Goal: Task Accomplishment & Management: Complete application form

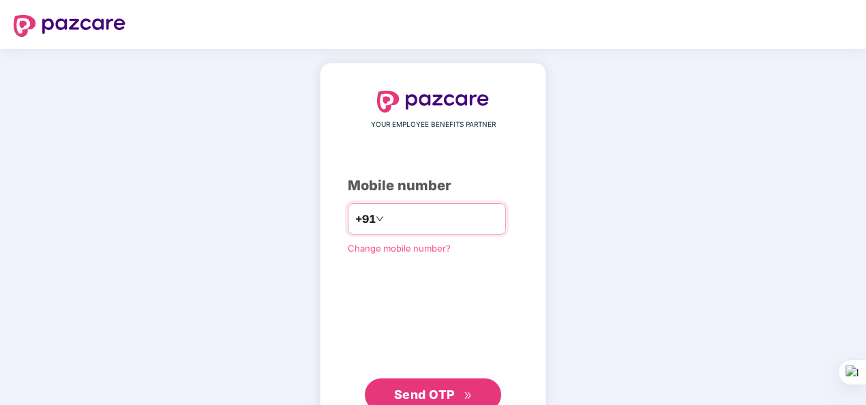
type input "**********"
click at [415, 388] on span "Send OTP" at bounding box center [424, 394] width 61 height 14
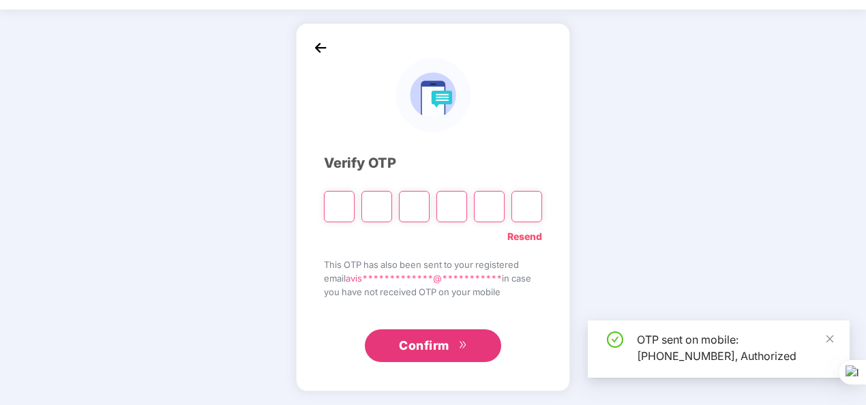
scroll to position [40, 0]
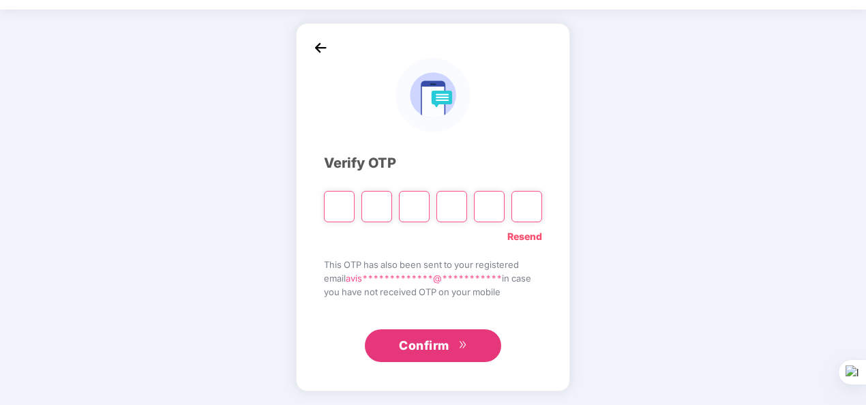
type input "*"
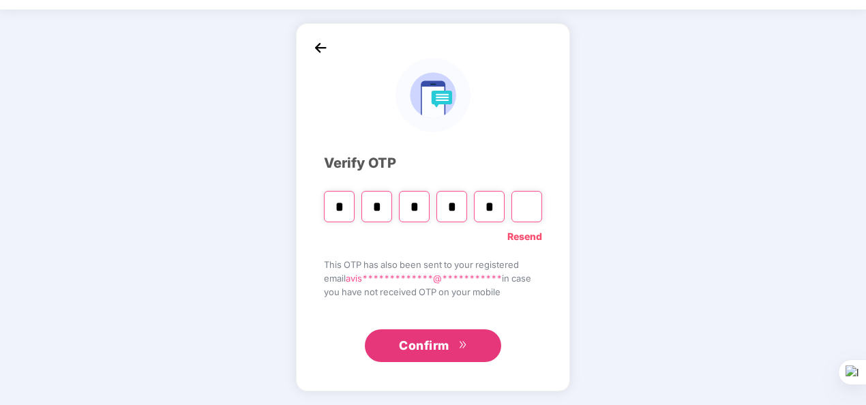
type input "*"
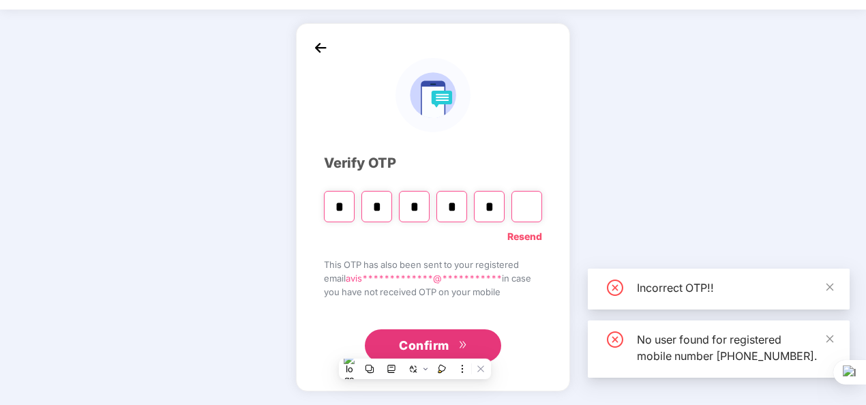
type input "*"
click at [432, 344] on span "Confirm" at bounding box center [424, 345] width 50 height 19
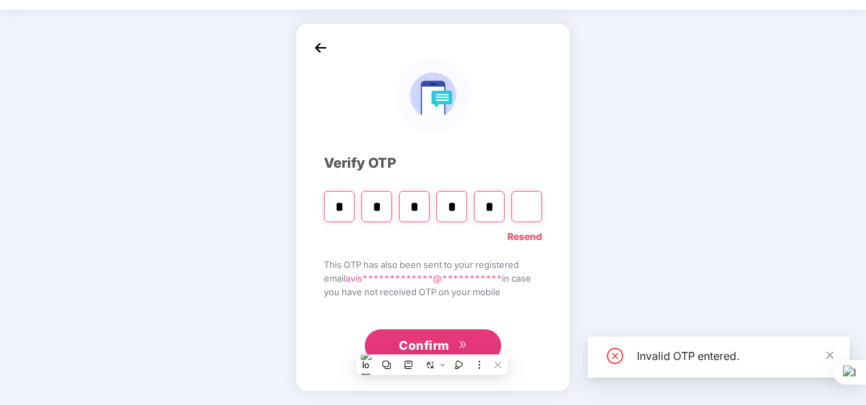
click at [333, 206] on input "*" at bounding box center [339, 206] width 31 height 31
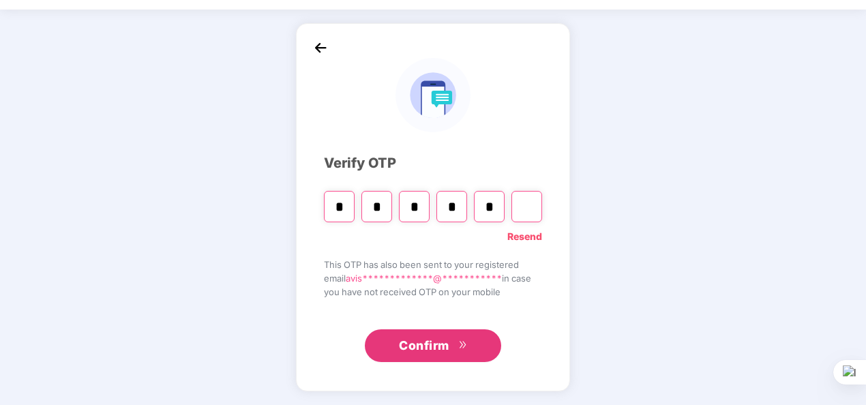
type input "*"
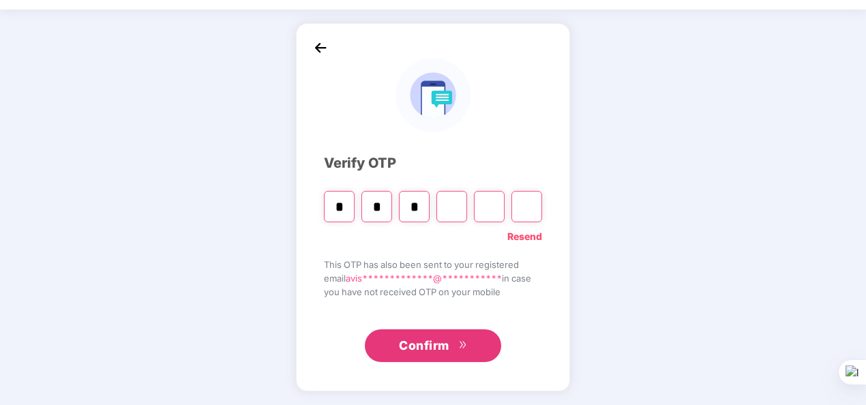
type input "*"
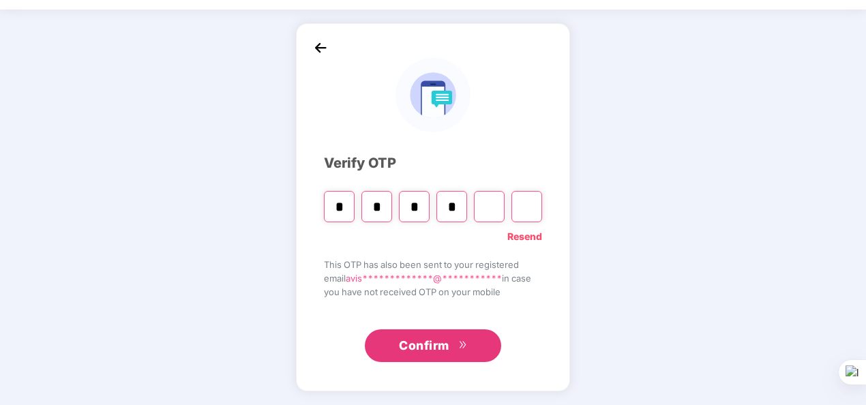
type input "*"
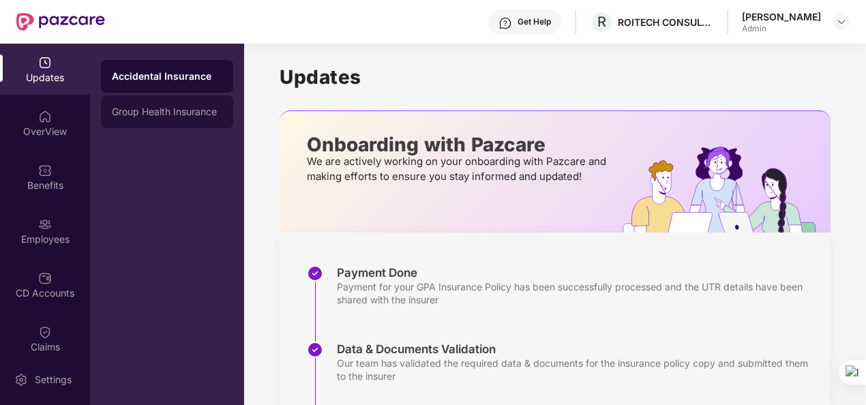
click at [136, 116] on div "Group Health Insurance" at bounding box center [167, 111] width 110 height 11
click at [146, 85] on div "Accidental Insurance" at bounding box center [167, 76] width 132 height 33
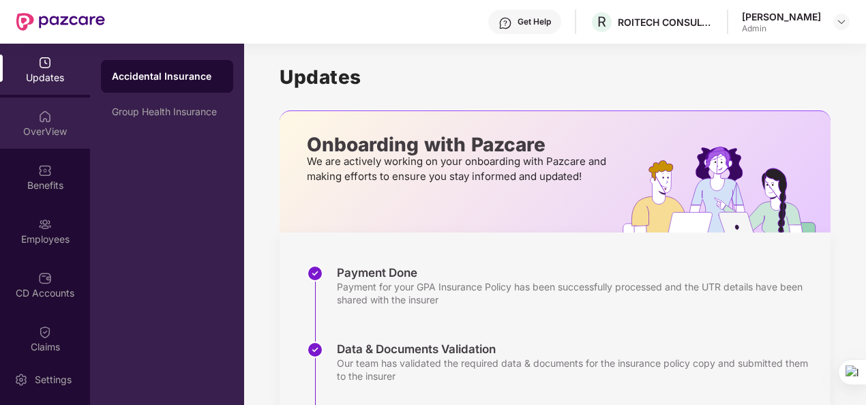
click at [55, 120] on div "OverView" at bounding box center [45, 123] width 90 height 51
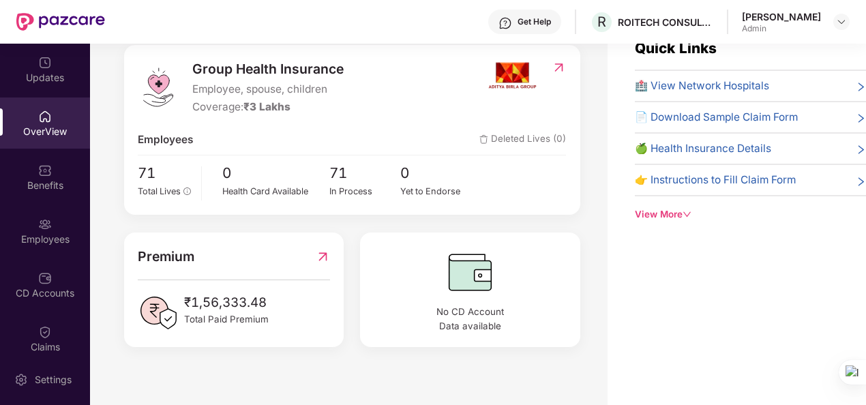
scroll to position [44, 0]
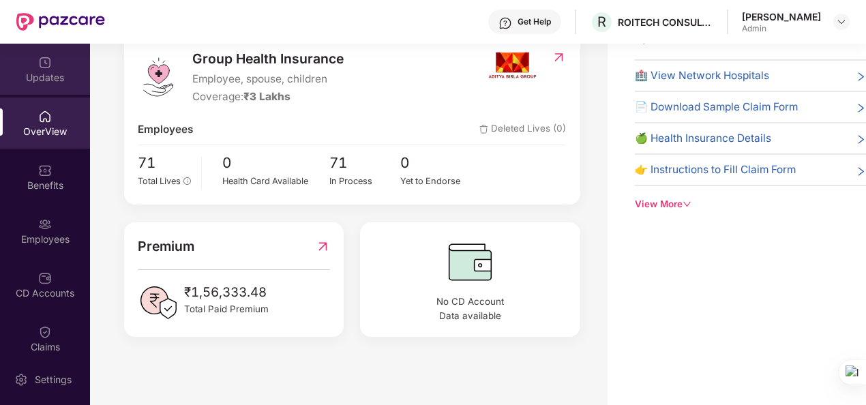
click at [44, 74] on div "Updates" at bounding box center [45, 78] width 90 height 14
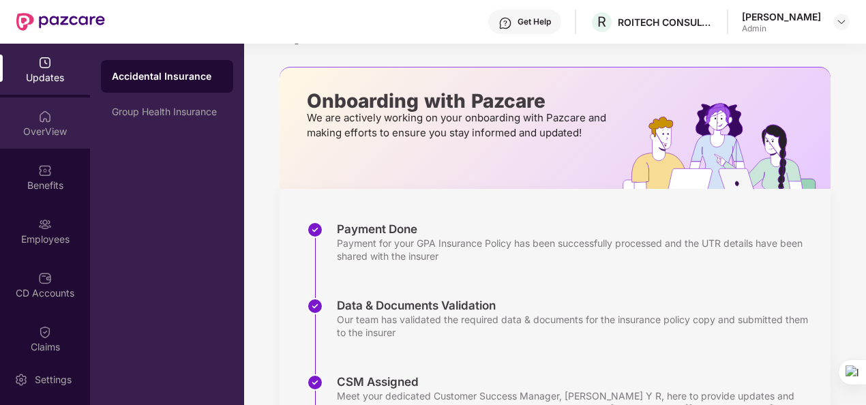
click at [30, 120] on div "OverView" at bounding box center [45, 123] width 90 height 51
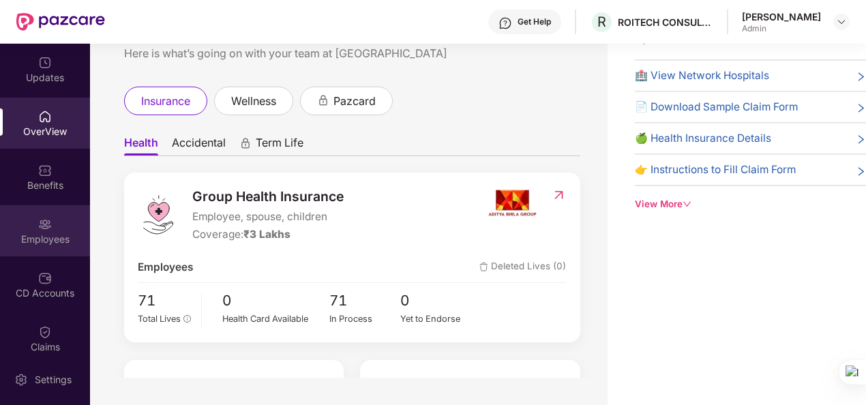
click at [36, 243] on div "Employees" at bounding box center [45, 240] width 90 height 14
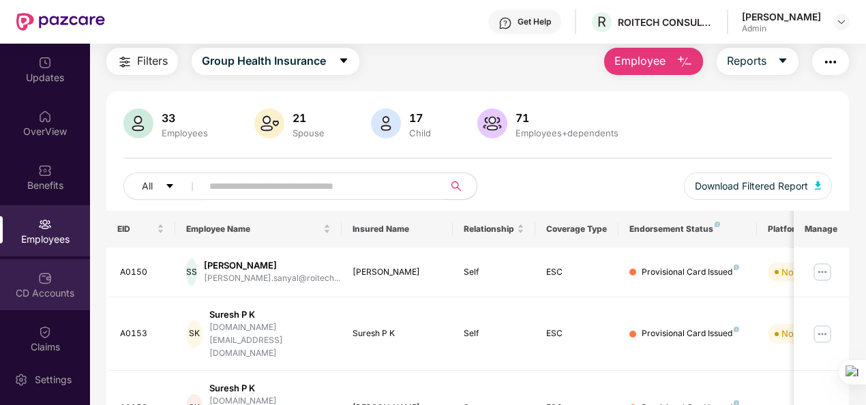
click at [57, 281] on div "CD Accounts" at bounding box center [45, 284] width 90 height 51
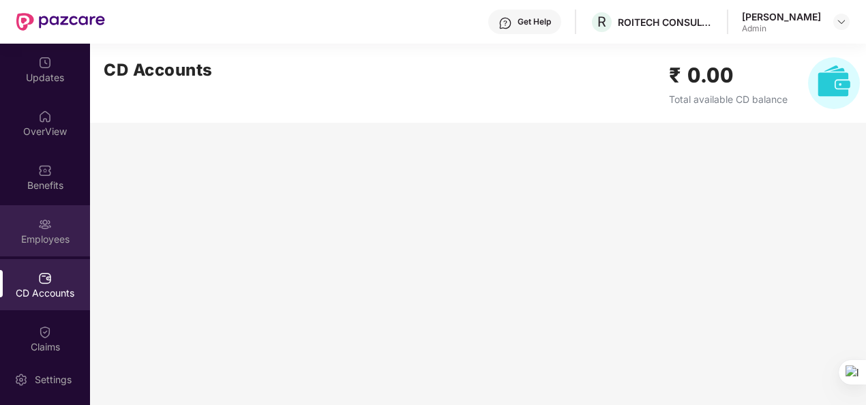
click at [53, 221] on div "Employees" at bounding box center [45, 230] width 90 height 51
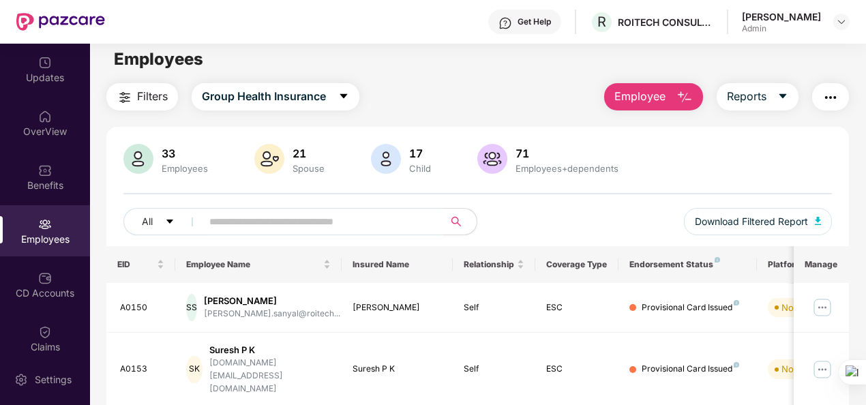
scroll to position [8, 0]
click at [844, 22] on img at bounding box center [841, 21] width 11 height 11
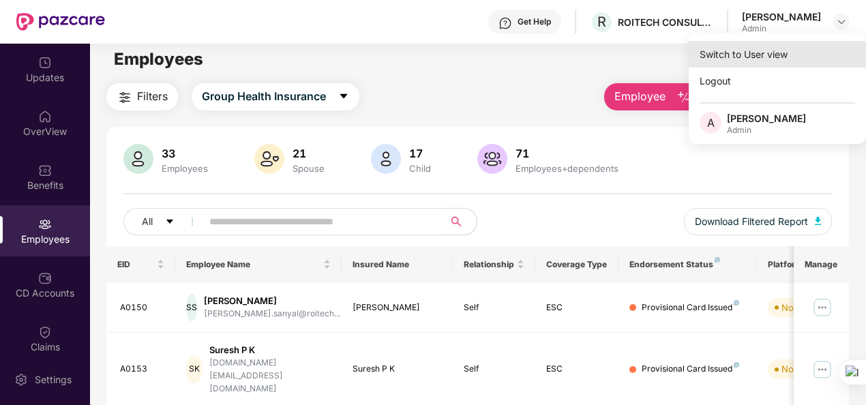
click at [751, 53] on div "Switch to User view" at bounding box center [777, 54] width 177 height 27
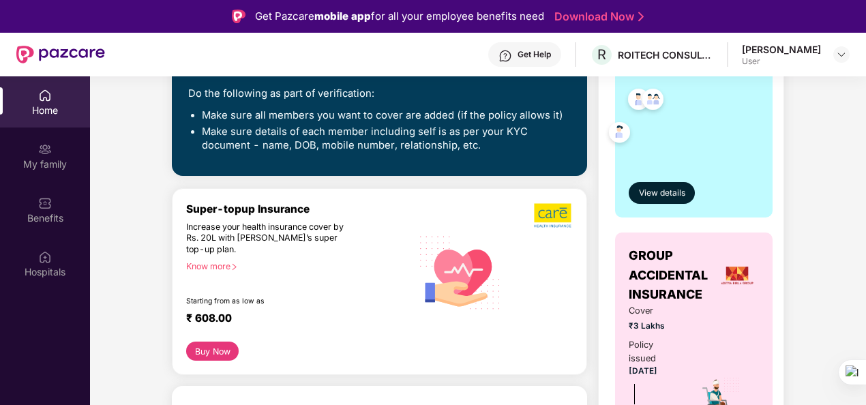
scroll to position [376, 0]
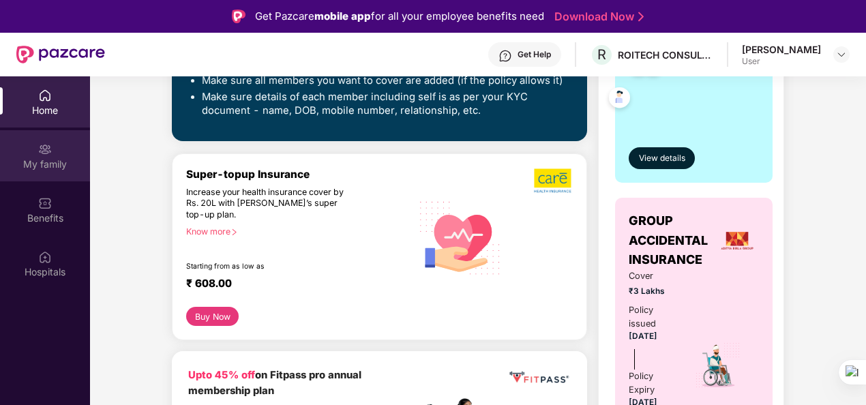
click at [45, 155] on img at bounding box center [45, 150] width 14 height 14
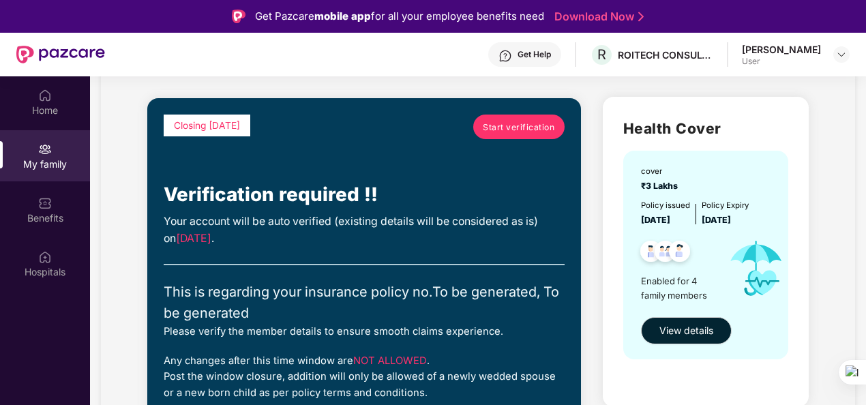
scroll to position [74, 0]
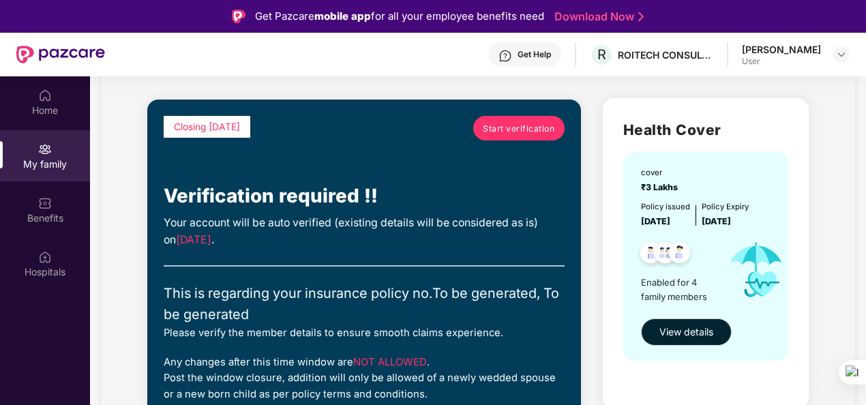
click at [514, 134] on span "Start verification" at bounding box center [519, 128] width 72 height 13
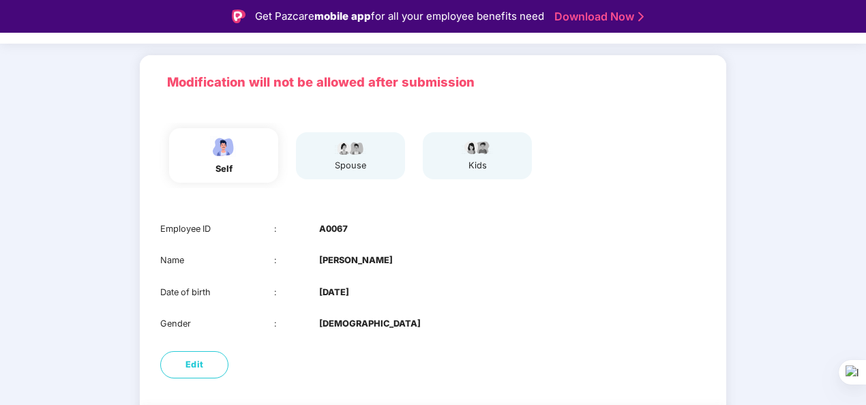
scroll to position [132, 0]
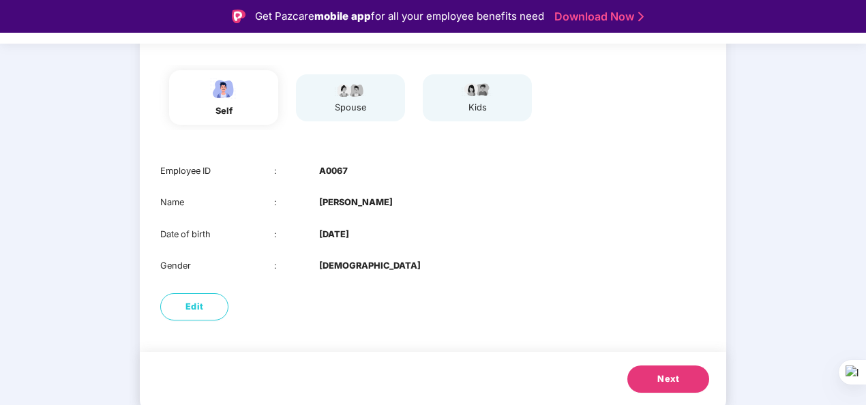
click at [653, 380] on button "Next" at bounding box center [668, 379] width 82 height 27
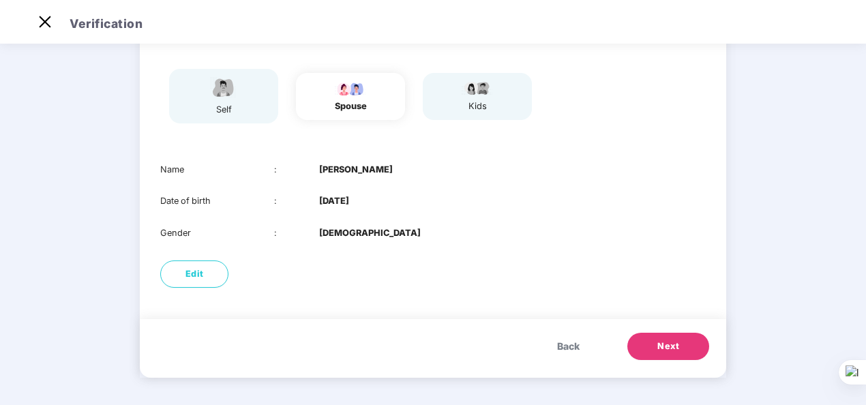
scroll to position [101, 0]
click at [653, 380] on div "Modification will not be allowed after submission self spouse kids Name : Puja …" at bounding box center [433, 194] width 586 height 396
click at [660, 344] on span "Next" at bounding box center [668, 347] width 22 height 14
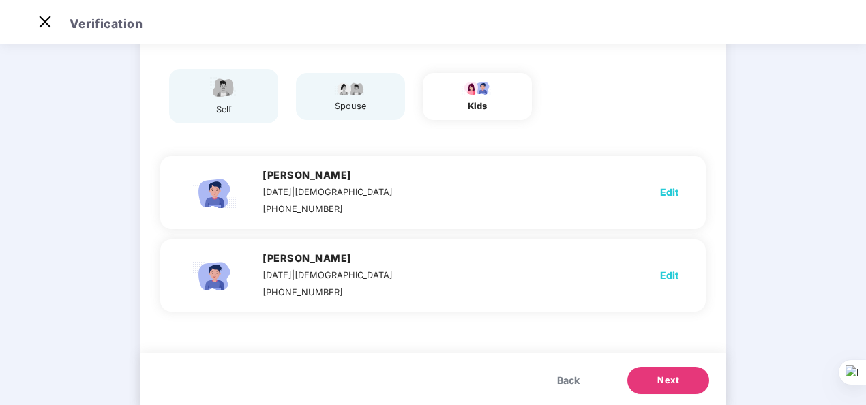
click at [661, 379] on span "Next" at bounding box center [668, 381] width 22 height 14
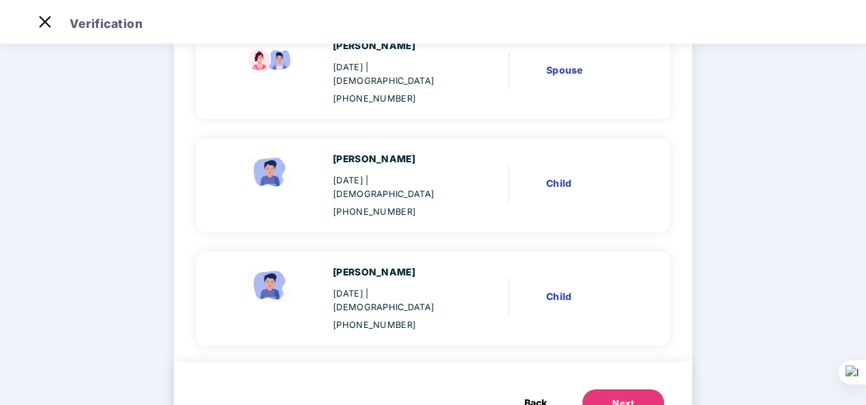
scroll to position [269, 0]
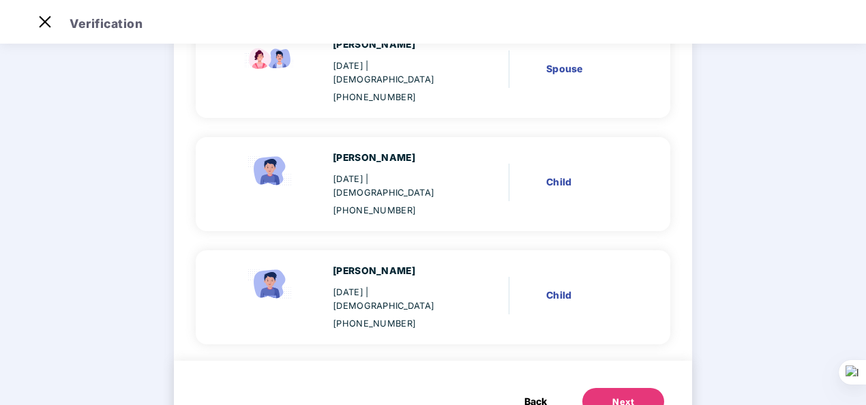
click at [612, 396] on div "Next" at bounding box center [623, 403] width 22 height 14
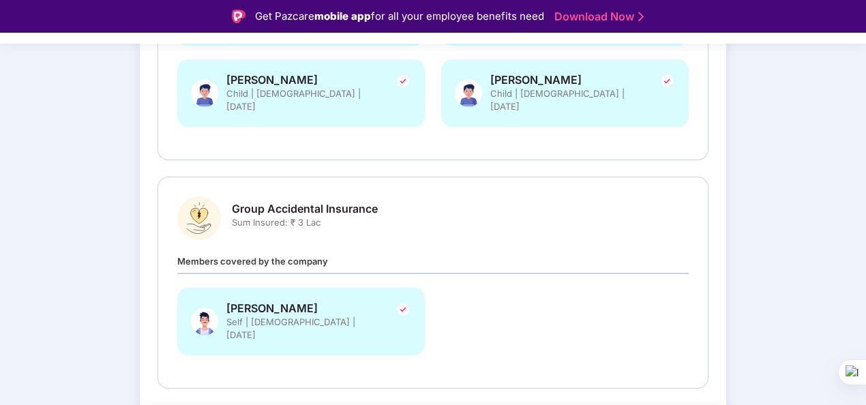
scroll to position [389, 0]
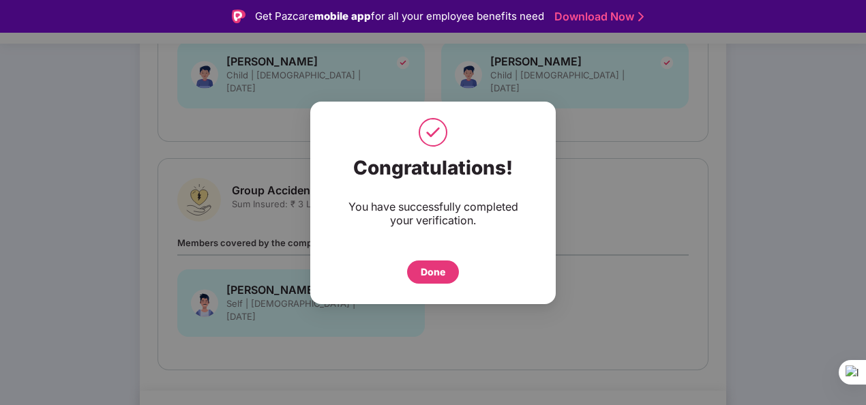
click at [441, 269] on div "Done" at bounding box center [433, 272] width 25 height 15
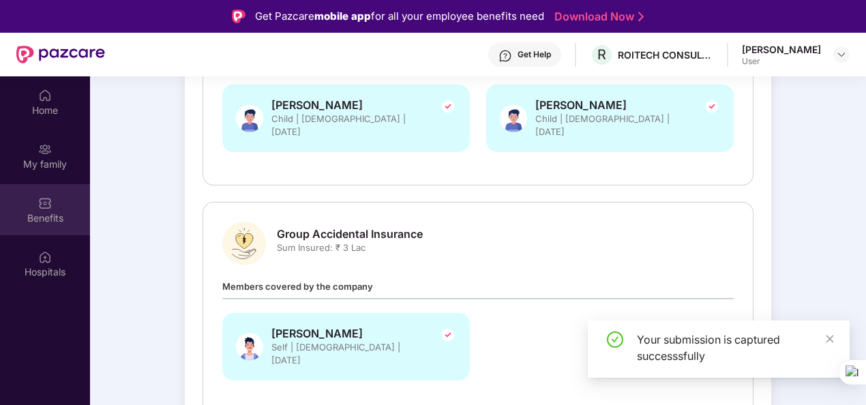
click at [56, 209] on div "Benefits" at bounding box center [45, 209] width 90 height 51
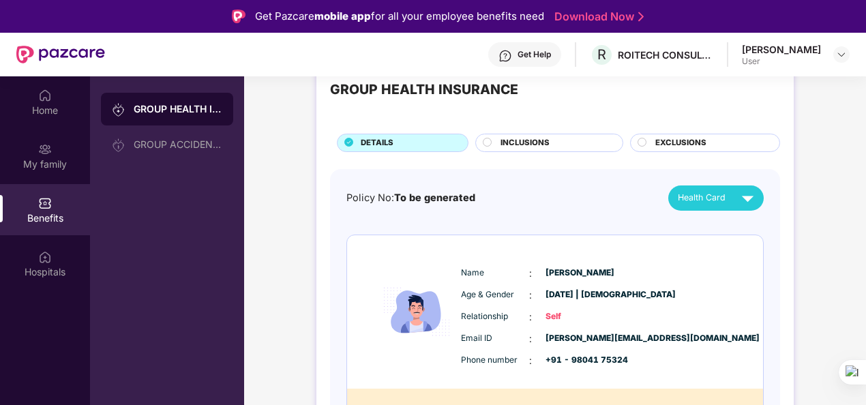
scroll to position [42, 0]
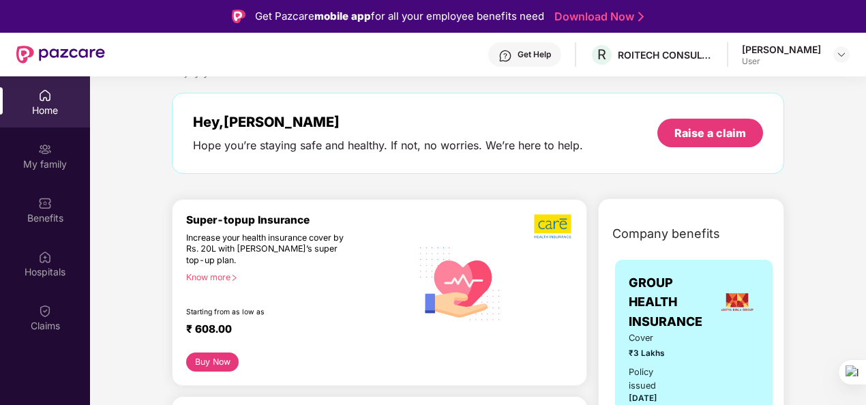
scroll to position [107, 0]
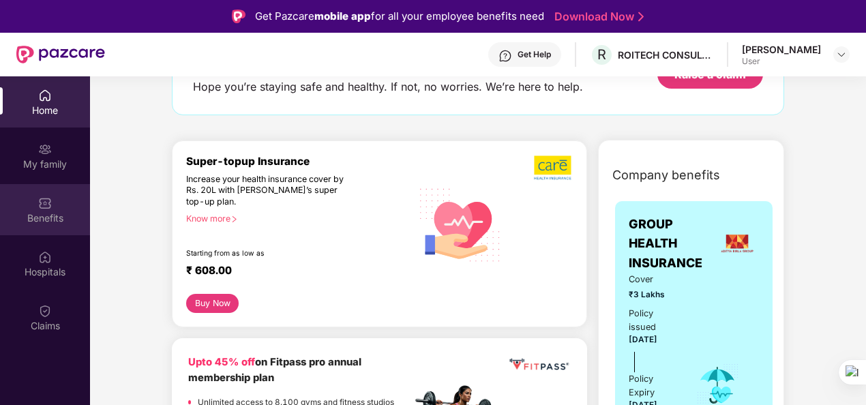
click at [48, 207] on img at bounding box center [45, 203] width 14 height 14
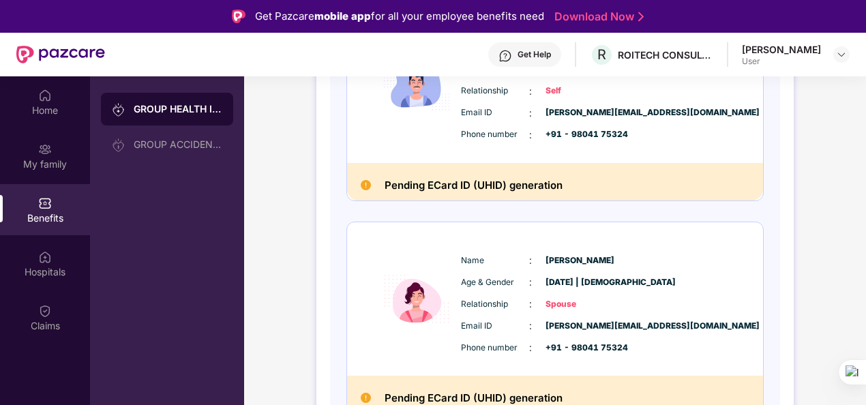
scroll to position [273, 0]
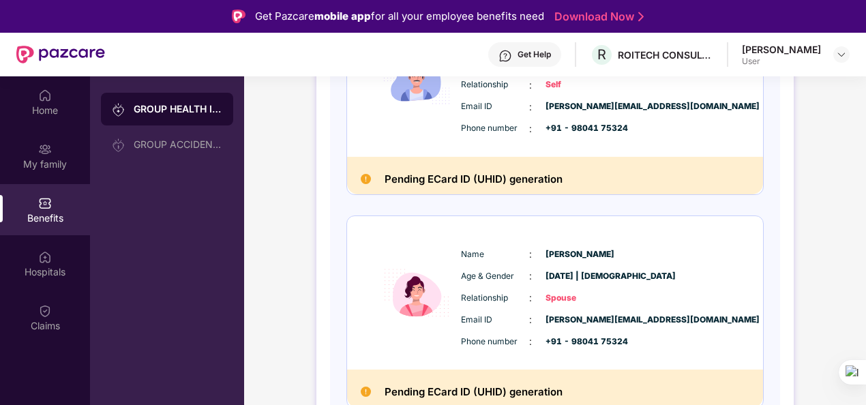
click at [456, 172] on h2 "Pending ECard ID (UHID) generation" at bounding box center [474, 179] width 178 height 18
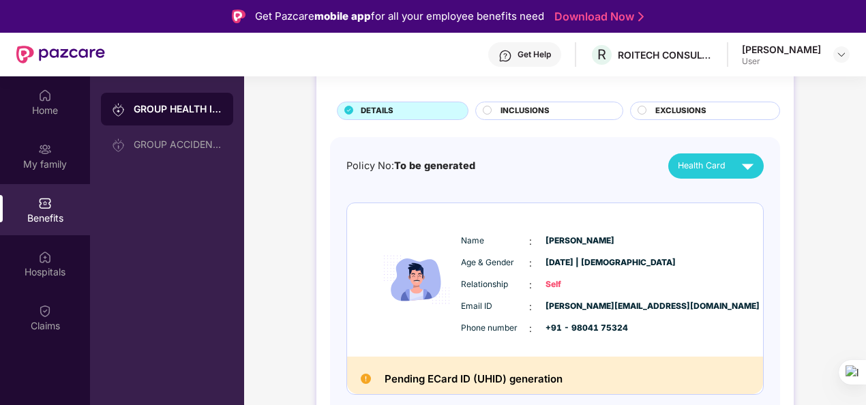
scroll to position [65, 0]
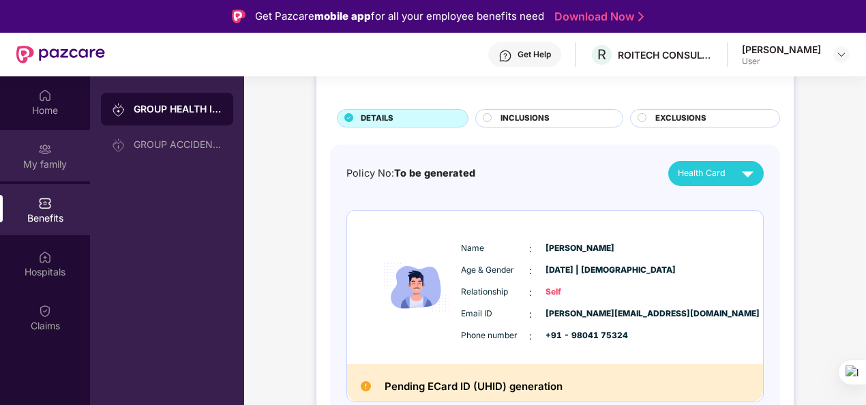
click at [48, 160] on div "My family" at bounding box center [45, 165] width 90 height 14
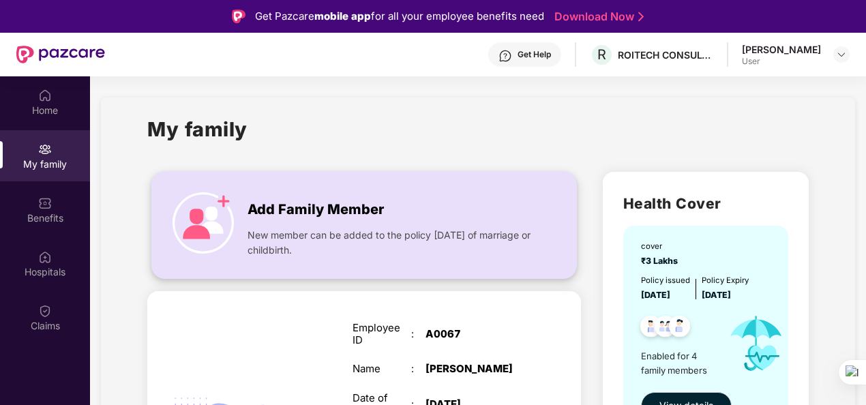
scroll to position [0, 0]
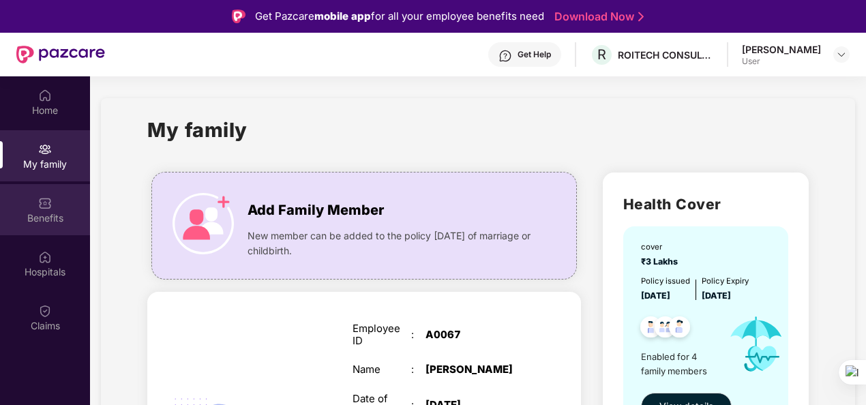
click at [42, 218] on div "Benefits" at bounding box center [45, 218] width 90 height 14
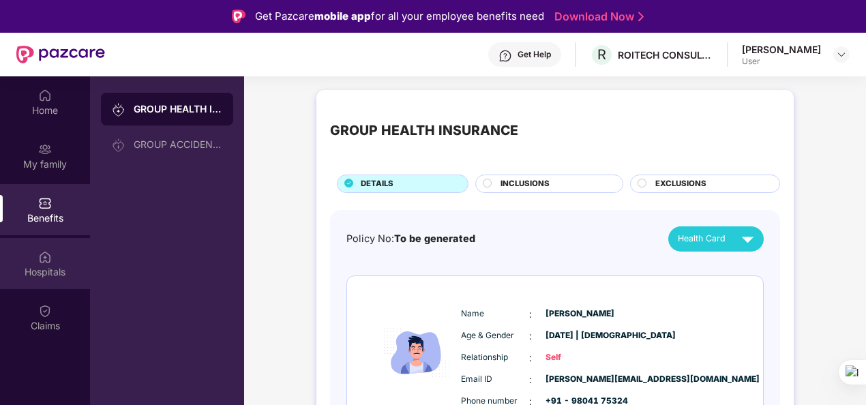
click at [27, 273] on div "Hospitals" at bounding box center [45, 272] width 90 height 14
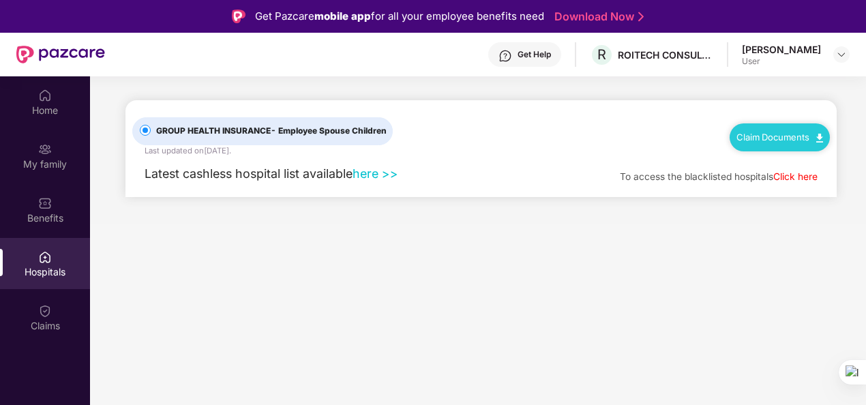
click at [391, 175] on link "here >>" at bounding box center [376, 173] width 46 height 14
click at [41, 100] on img at bounding box center [45, 96] width 14 height 14
